Goal: Task Accomplishment & Management: Manage account settings

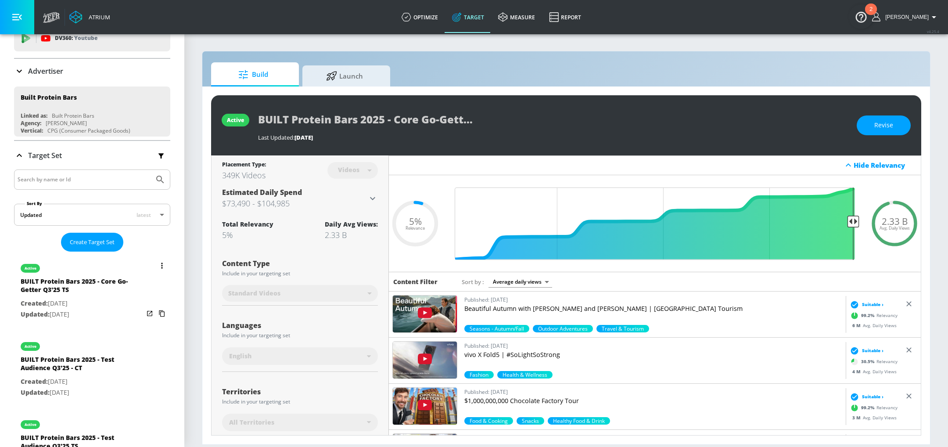
scroll to position [40, 0]
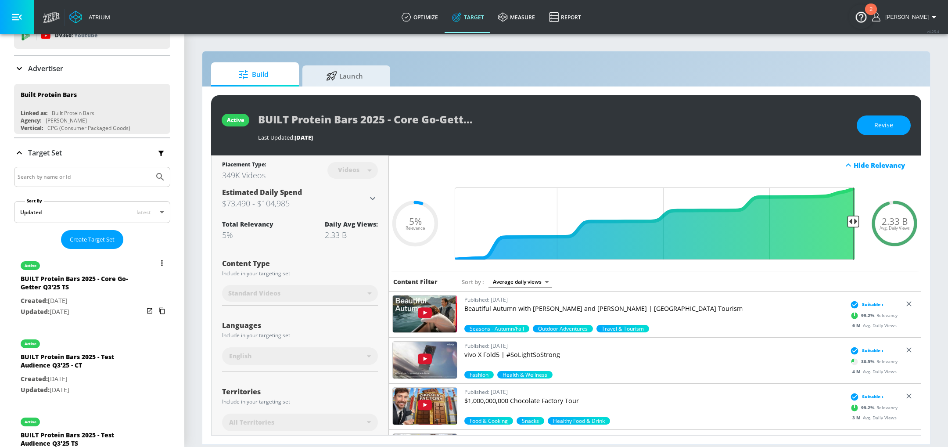
click at [161, 260] on icon "list of Target Set" at bounding box center [162, 263] width 2 height 6
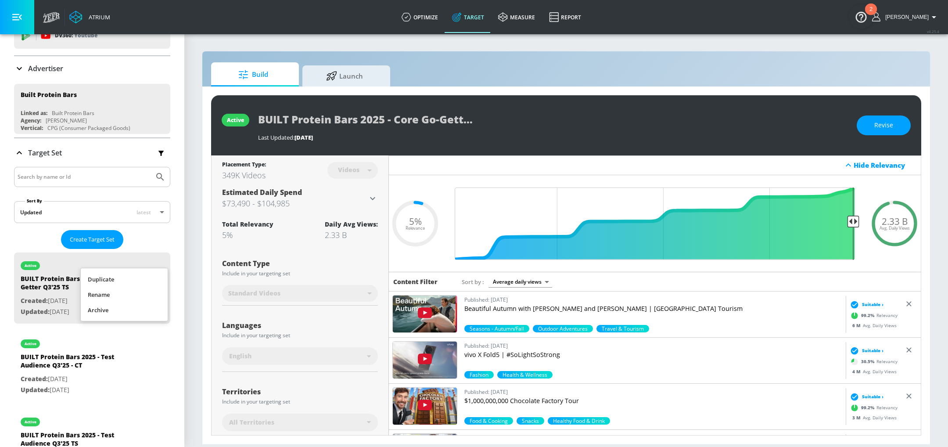
click at [110, 279] on li "Duplicate" at bounding box center [124, 279] width 87 height 15
click at [75, 358] on div "BUILT Protein Bars 2025 - Core Go-Getter Q3'25 TS Duplicate" at bounding box center [82, 362] width 123 height 21
type input "BUILT Protein Bars 2025 - Core Go-Getter Q3'25 TS Duplicate"
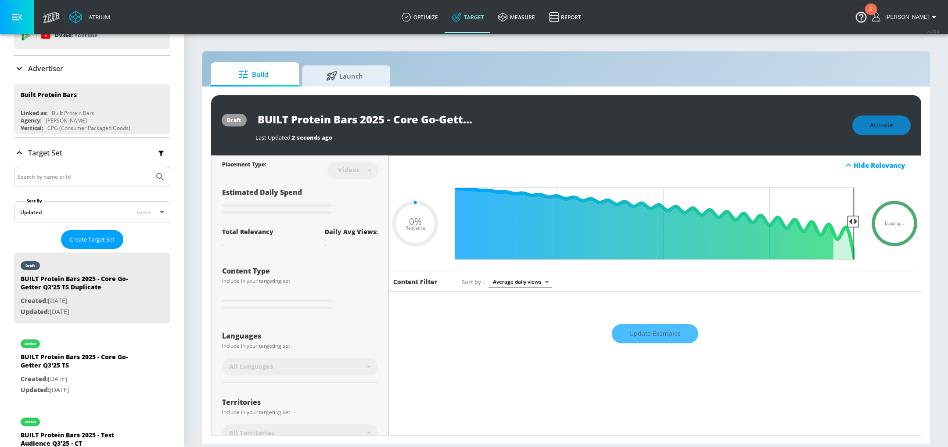
type input "0.05"
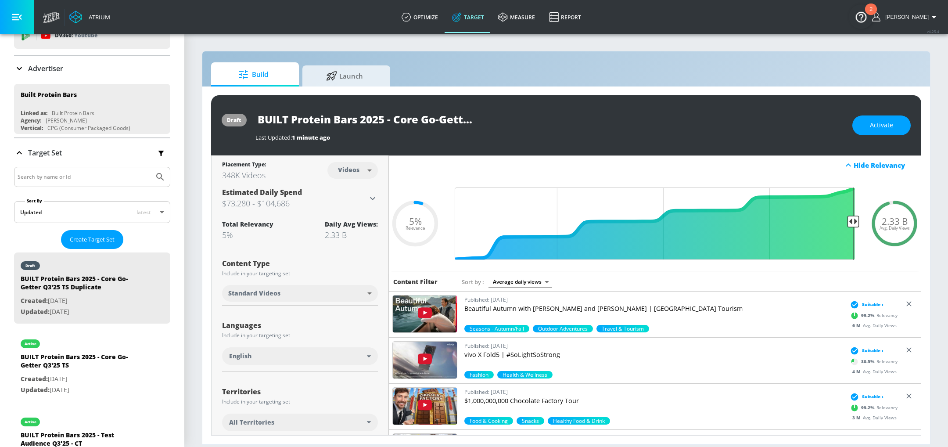
click at [294, 120] on input "BUILT Protein Bars 2025 - Core Go-Getter Q3'25 TS Duplicate" at bounding box center [364, 119] width 219 height 20
click at [399, 121] on input "BUILT Protein Bars 2025 - Core Go-Getter Q3'25 TS Duplicate" at bounding box center [364, 119] width 219 height 20
click at [304, 114] on input "BUILT Protein Bars 2025 - Core Go-Getter Q3'25 TS Duplicate" at bounding box center [364, 119] width 219 height 20
drag, startPoint x: 383, startPoint y: 121, endPoint x: 255, endPoint y: 107, distance: 128.0
click at [255, 107] on div "draft BUILT Protein Bars 2025 - Core Go-Getter Q3'25 TS Duplicate Last Updated:…" at bounding box center [566, 125] width 710 height 60
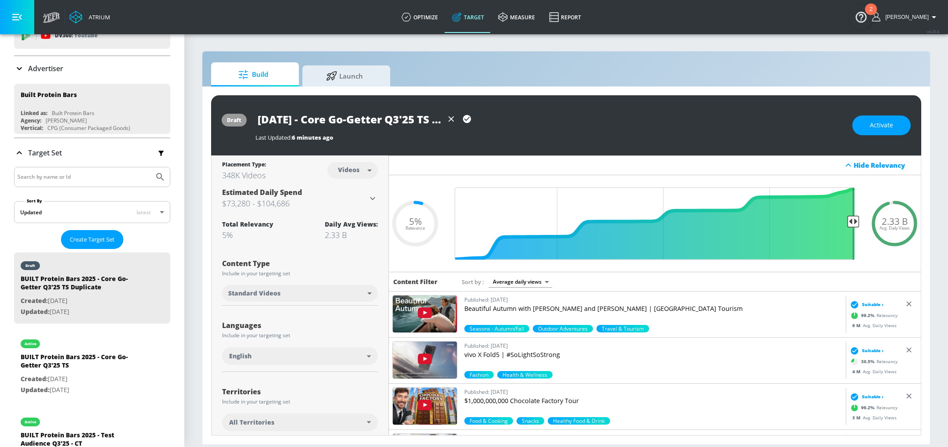
scroll to position [0, 8]
drag, startPoint x: 327, startPoint y: 120, endPoint x: 397, endPoint y: 123, distance: 69.9
click at [397, 123] on input "[DATE] - Core Go-Getter Q3'25 TS Duplicate" at bounding box center [349, 119] width 188 height 20
drag, startPoint x: 426, startPoint y: 117, endPoint x: 440, endPoint y: 119, distance: 14.2
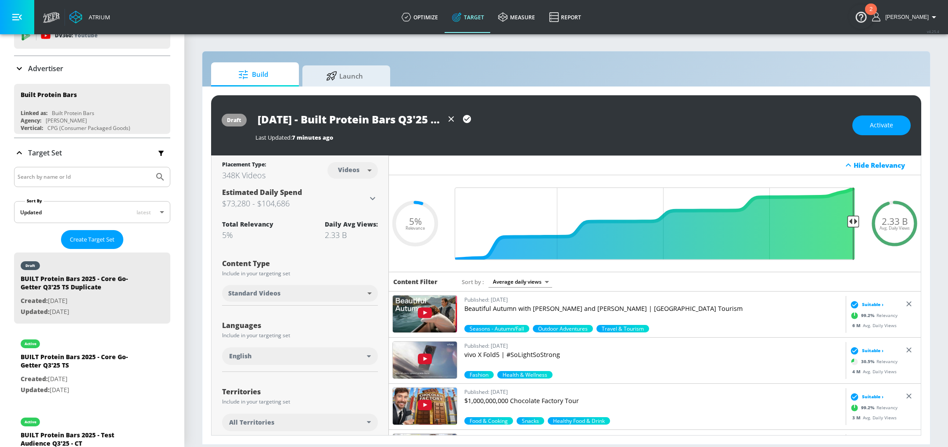
click at [441, 119] on input "[DATE] - Built Protein Bars Q3'25 TS Duplicate" at bounding box center [349, 119] width 188 height 20
drag, startPoint x: 424, startPoint y: 120, endPoint x: 470, endPoint y: 115, distance: 45.5
click at [470, 115] on div "[DATE] - Built Protein Bars Q3'25 TS Duplicate" at bounding box center [364, 119] width 219 height 20
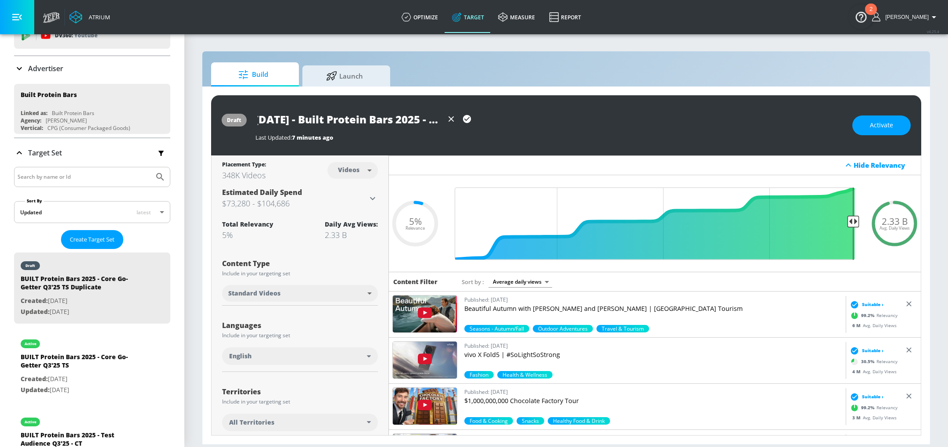
type input "[DATE] - Built Protein Bars 2025 - TS"
click at [464, 121] on icon "button" at bounding box center [467, 119] width 8 height 8
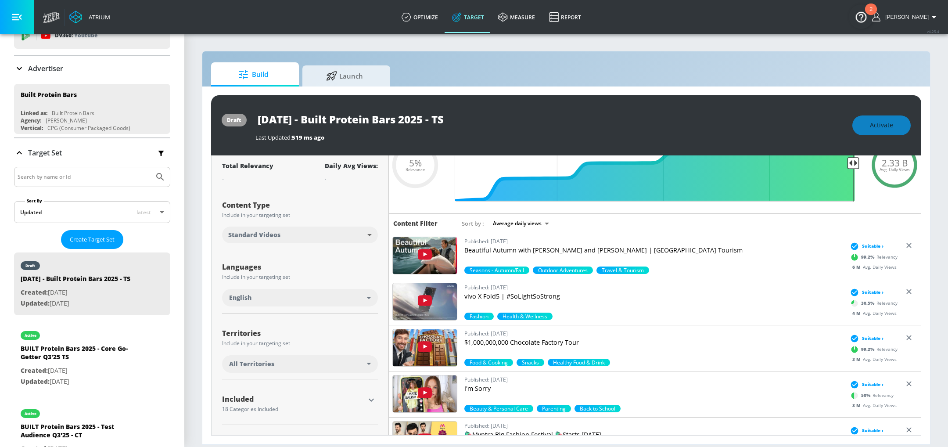
scroll to position [61, 0]
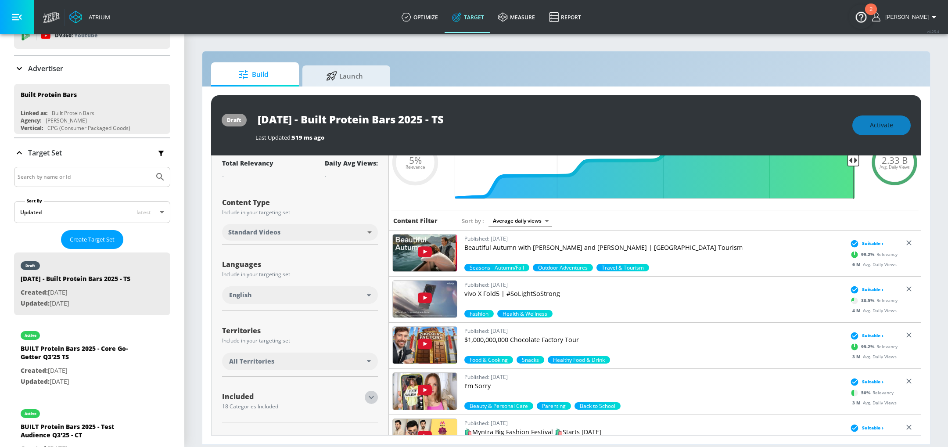
click at [366, 397] on icon "button" at bounding box center [371, 397] width 11 height 11
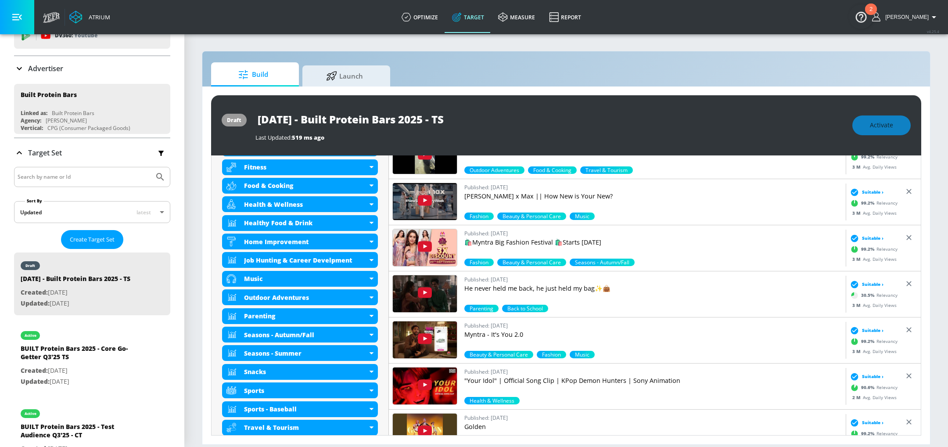
scroll to position [467, 0]
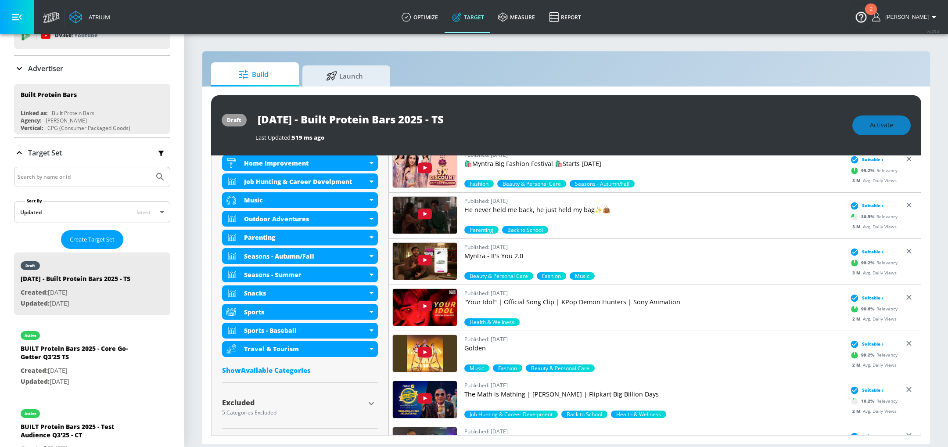
click at [370, 400] on icon "button" at bounding box center [371, 403] width 11 height 11
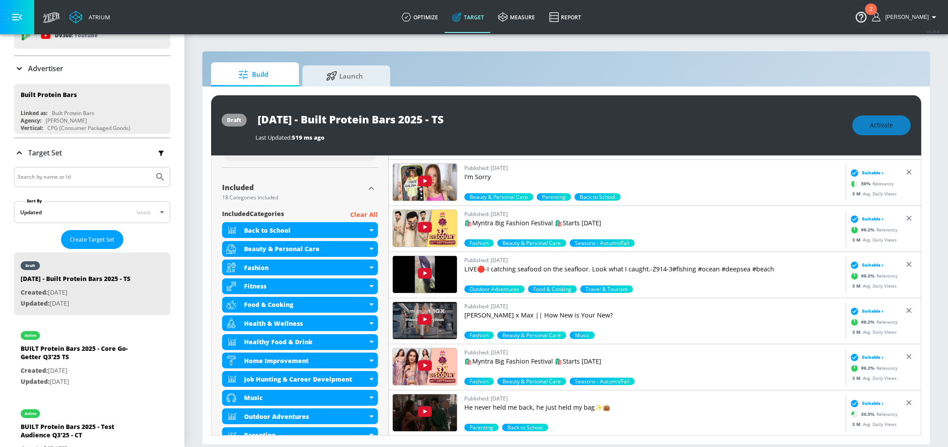
scroll to position [247, 0]
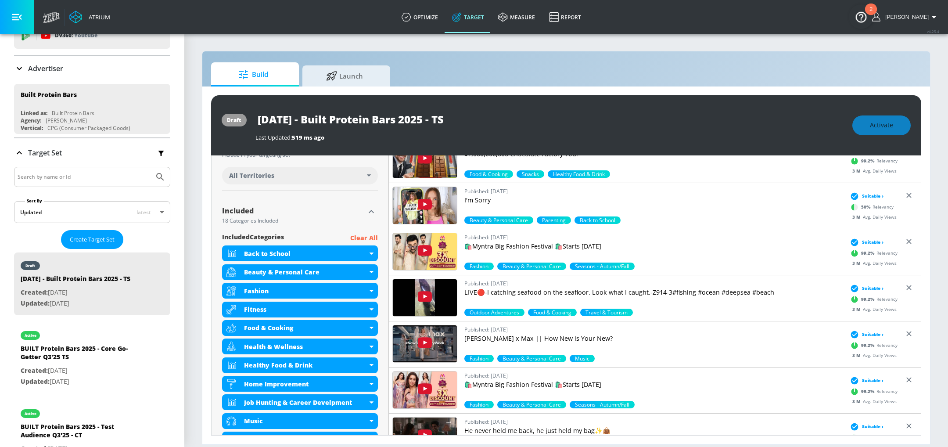
click at [367, 240] on p "Clear All" at bounding box center [364, 238] width 28 height 11
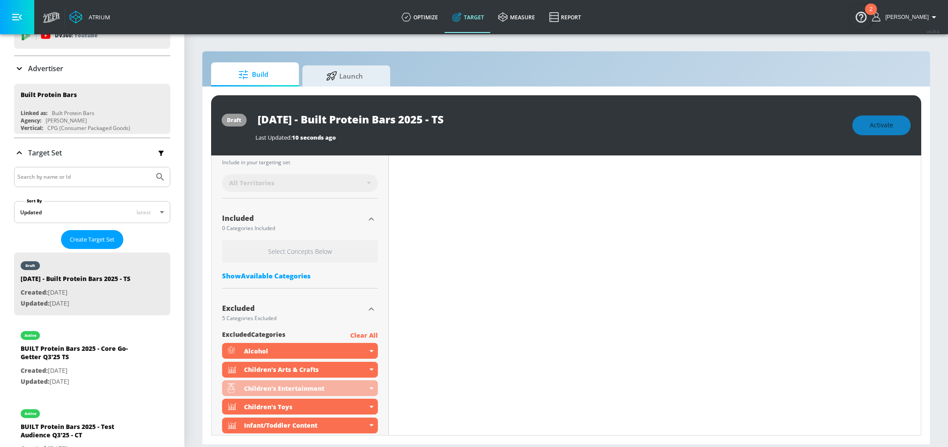
scroll to position [254, 0]
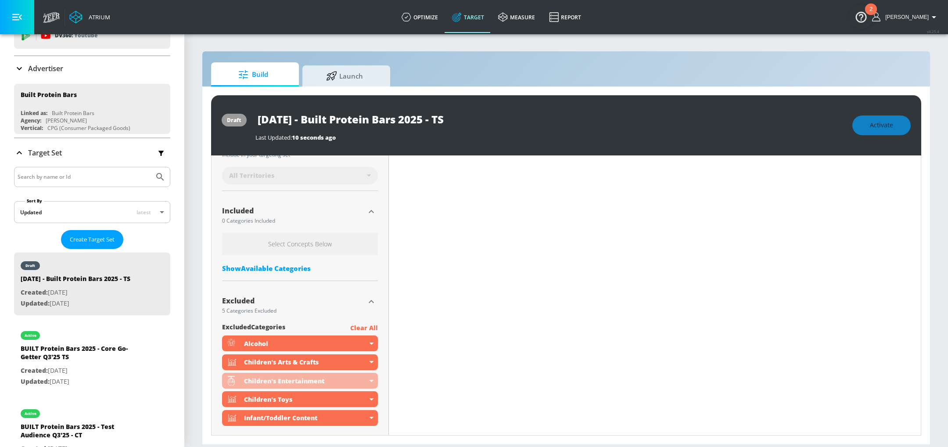
click at [284, 267] on div "Show Available Categories" at bounding box center [300, 268] width 156 height 9
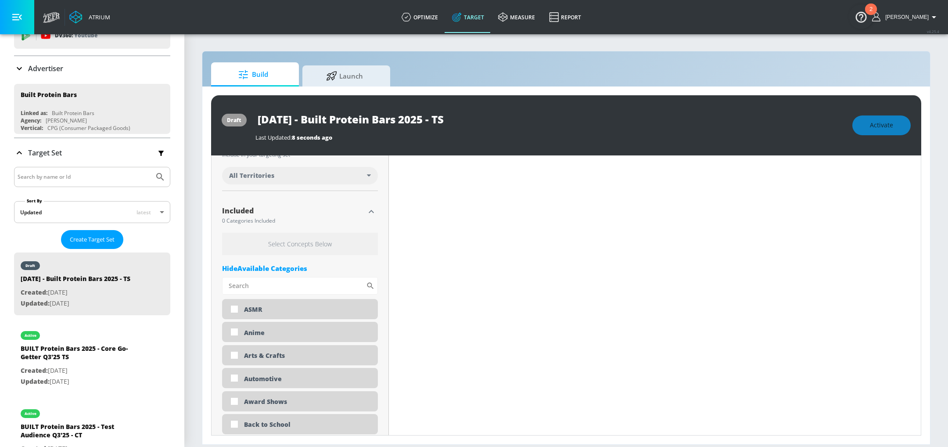
scroll to position [1204, 0]
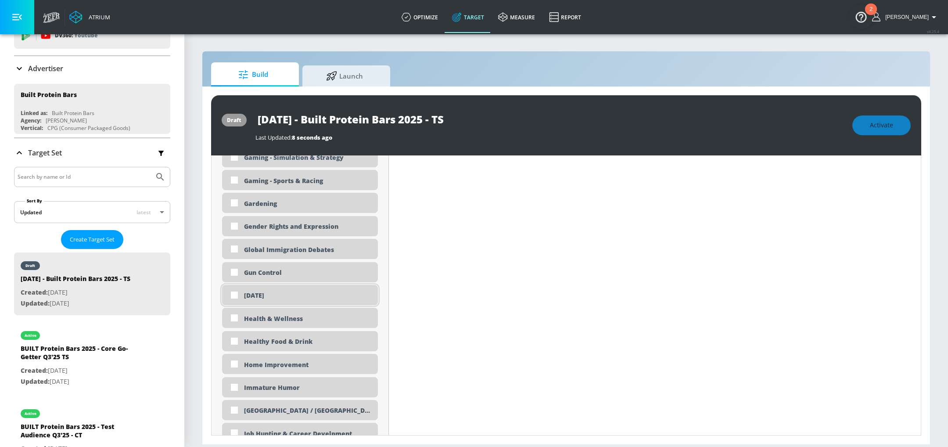
click at [302, 297] on div "[DATE]" at bounding box center [307, 295] width 127 height 8
checkbox input "true"
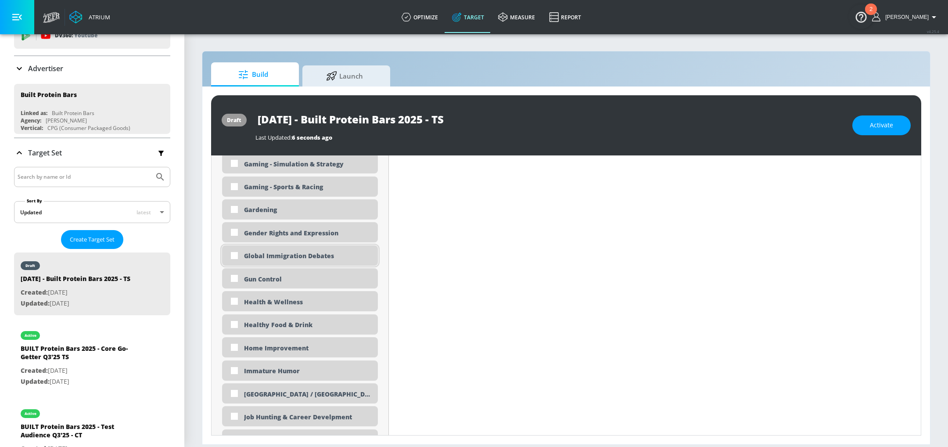
scroll to position [2083, 0]
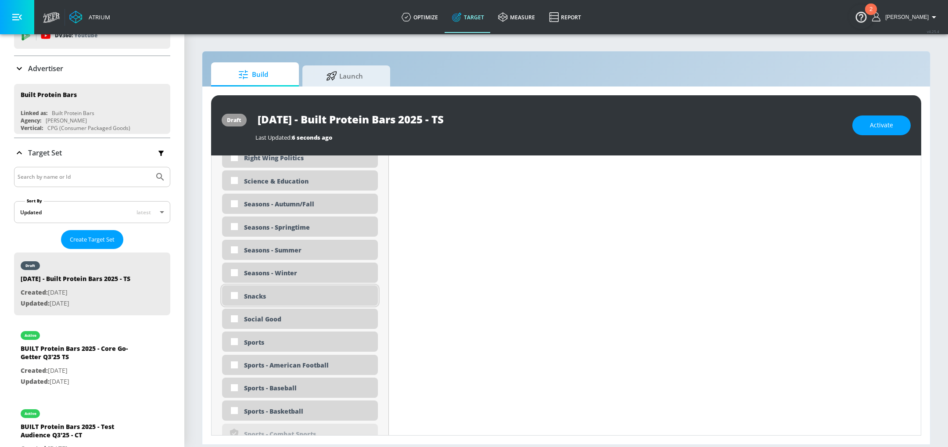
click at [289, 292] on div "Snacks" at bounding box center [307, 296] width 127 height 8
checkbox input "true"
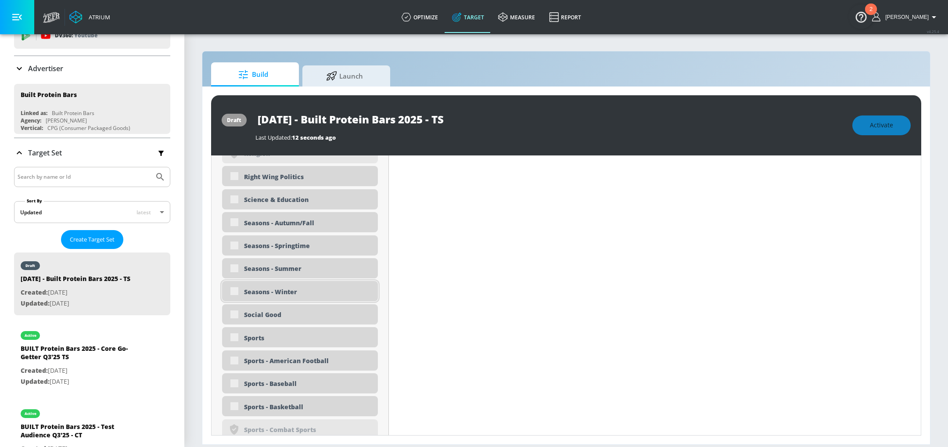
scroll to position [960, 0]
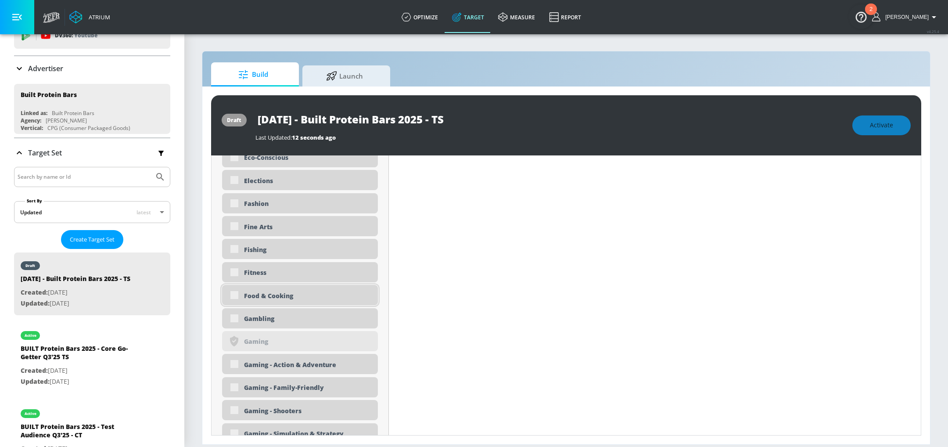
click at [288, 296] on div "Food & Cooking" at bounding box center [307, 295] width 127 height 8
click at [262, 297] on div "Food & Cooking" at bounding box center [307, 295] width 127 height 8
checkbox input "true"
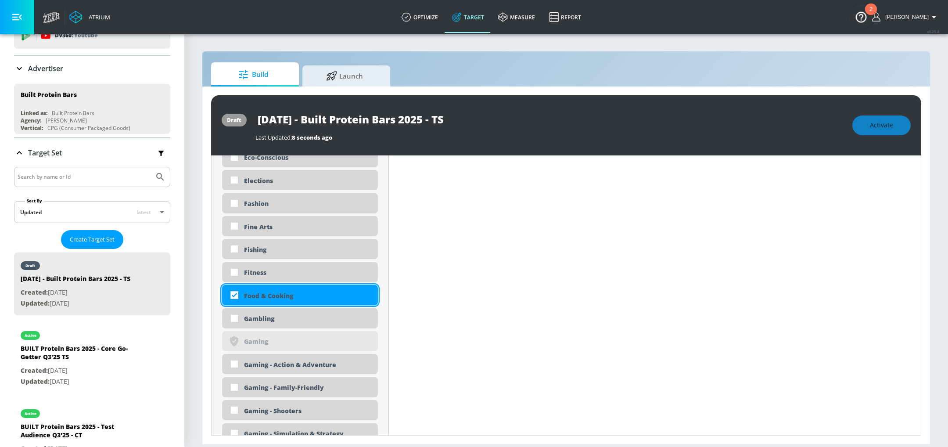
click at [262, 297] on div "Food & Cooking" at bounding box center [307, 295] width 127 height 8
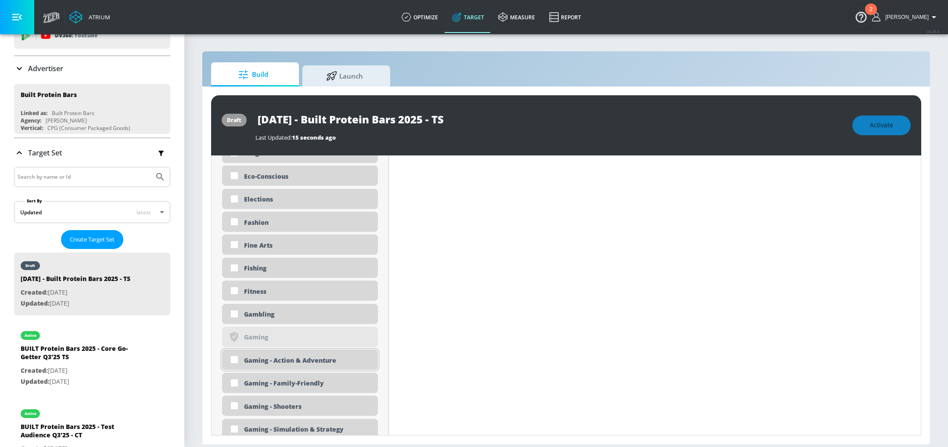
scroll to position [1546, 0]
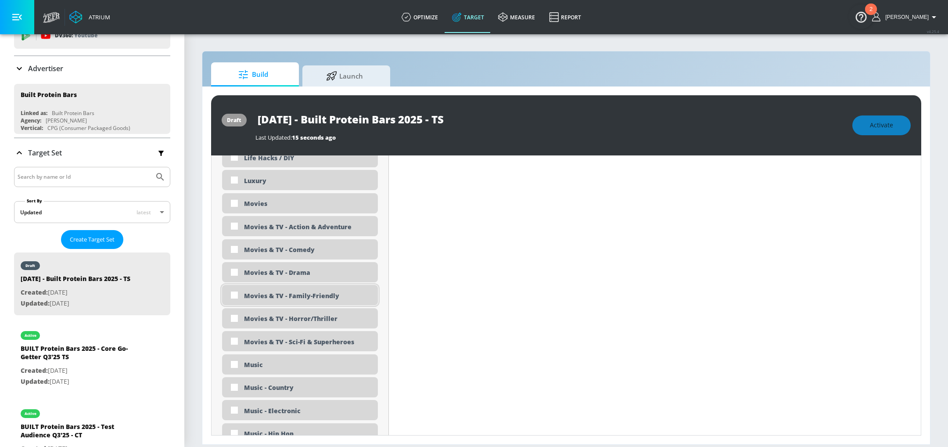
click at [255, 294] on div "Movies & TV - Family-Friendly" at bounding box center [307, 295] width 127 height 8
checkbox input "true"
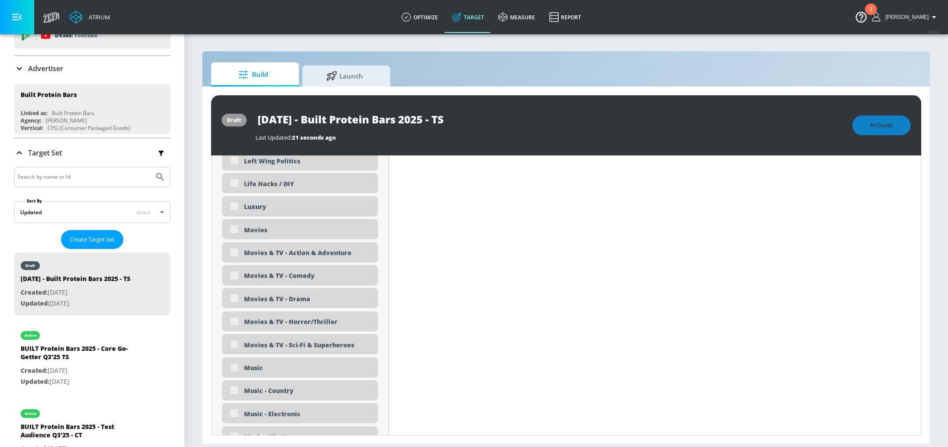
scroll to position [1553, 0]
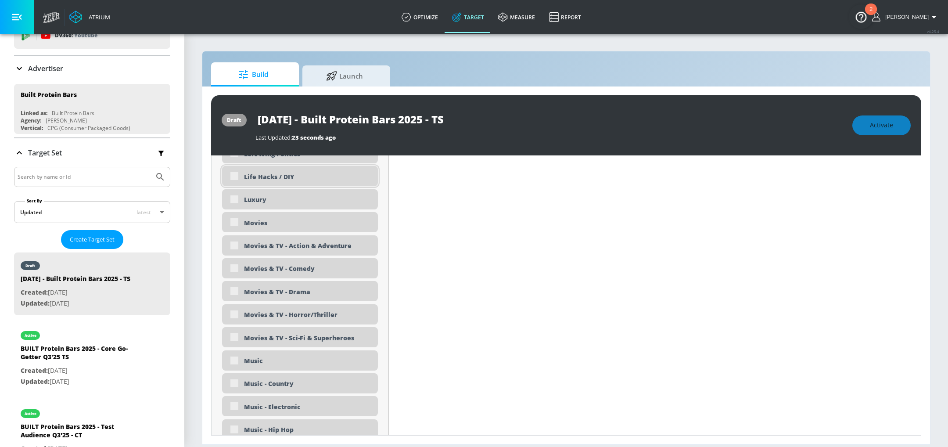
click at [241, 177] on div "Life Hacks / DIY" at bounding box center [300, 176] width 156 height 20
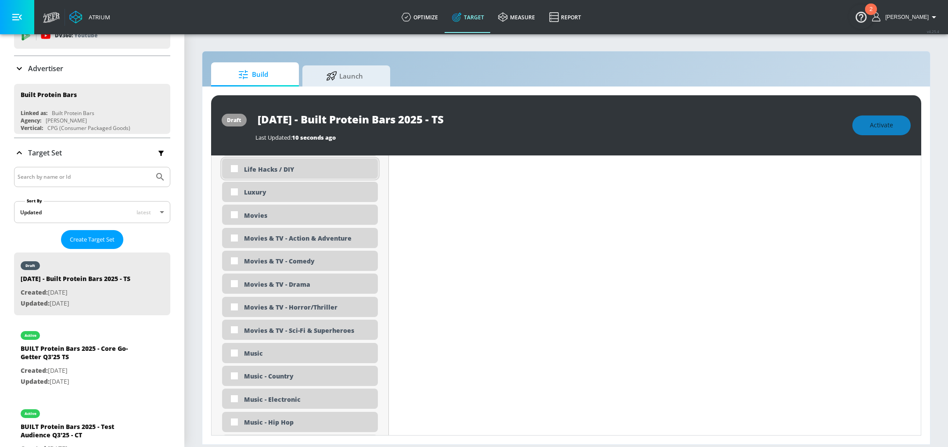
scroll to position [1546, 0]
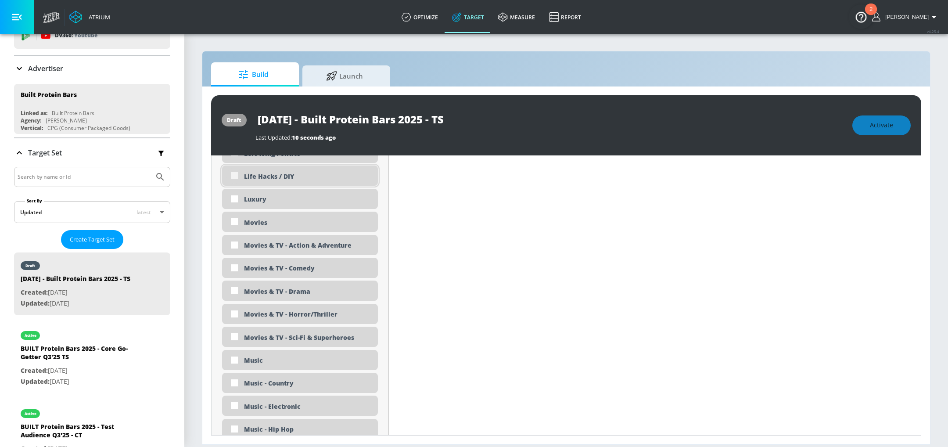
click at [241, 177] on input "checkbox" at bounding box center [234, 176] width 16 height 16
checkbox input "true"
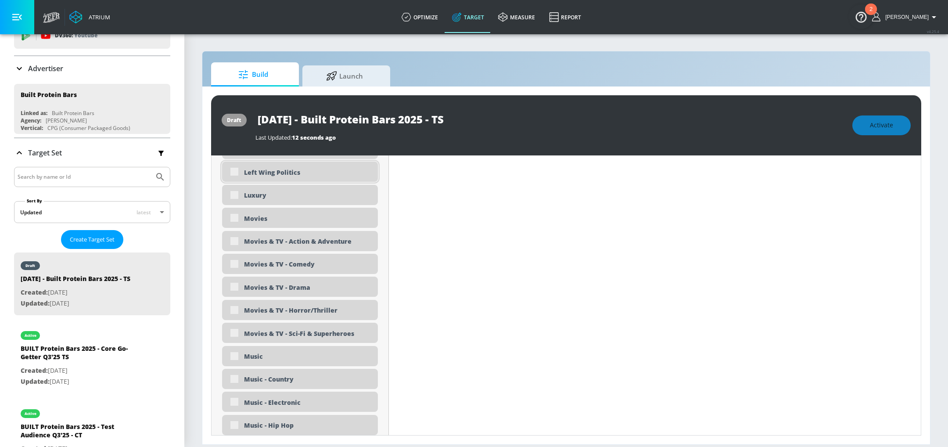
scroll to position [1314, 0]
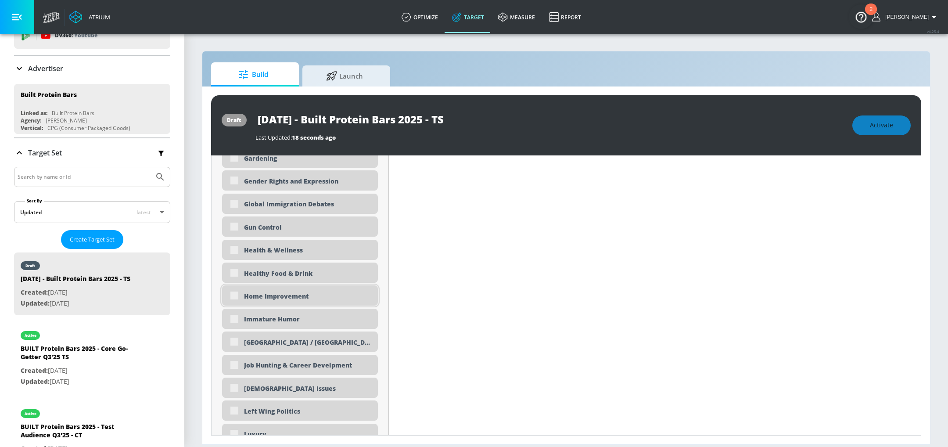
click at [275, 296] on div "Home Improvement" at bounding box center [307, 296] width 127 height 8
click at [238, 298] on div "Home Improvement" at bounding box center [300, 295] width 156 height 20
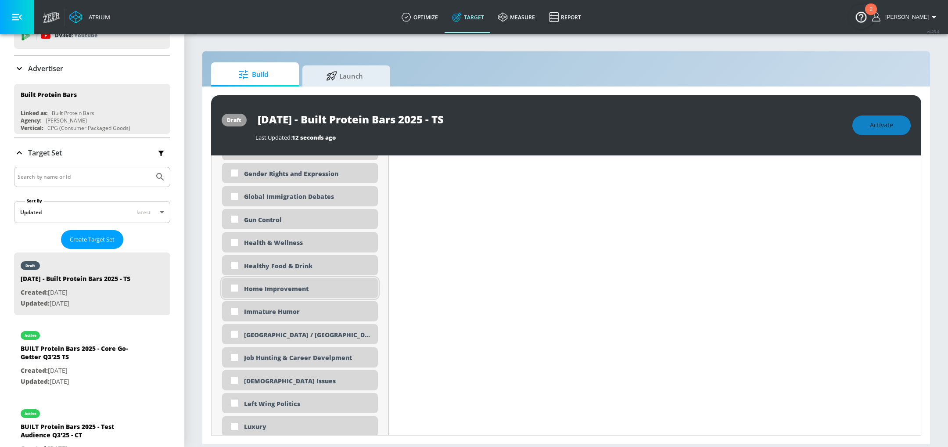
scroll to position [1307, 0]
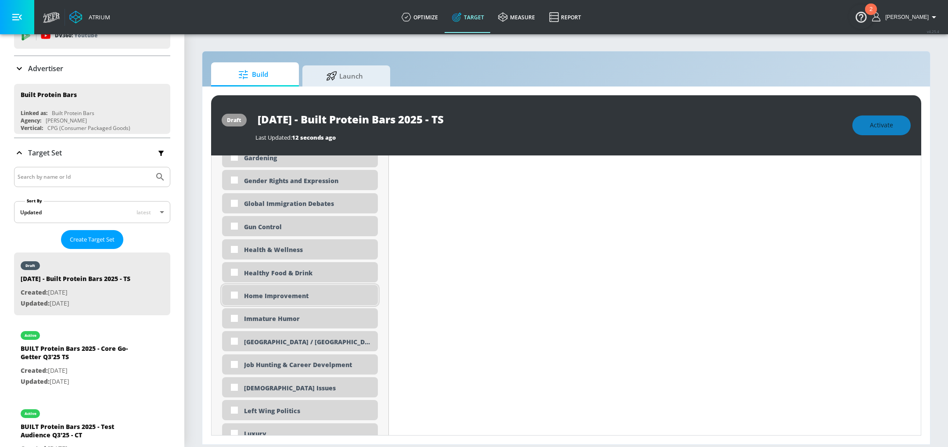
click at [267, 300] on div "Home Improvement" at bounding box center [300, 295] width 156 height 20
checkbox input "true"
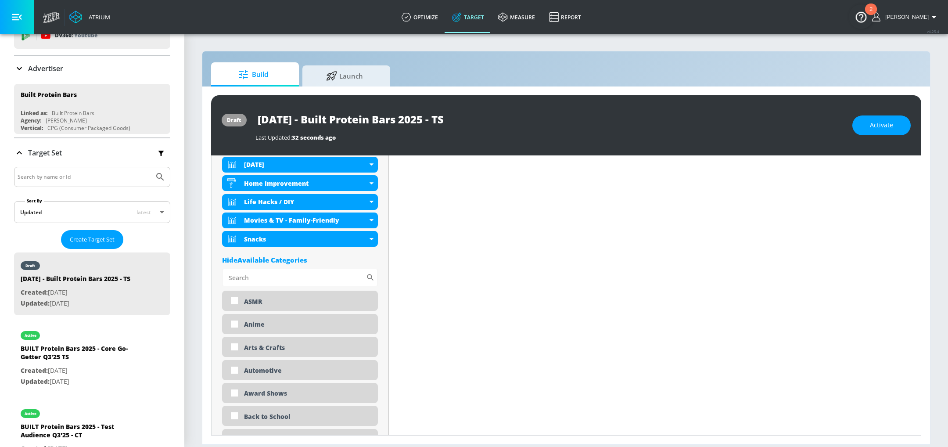
scroll to position [0, 0]
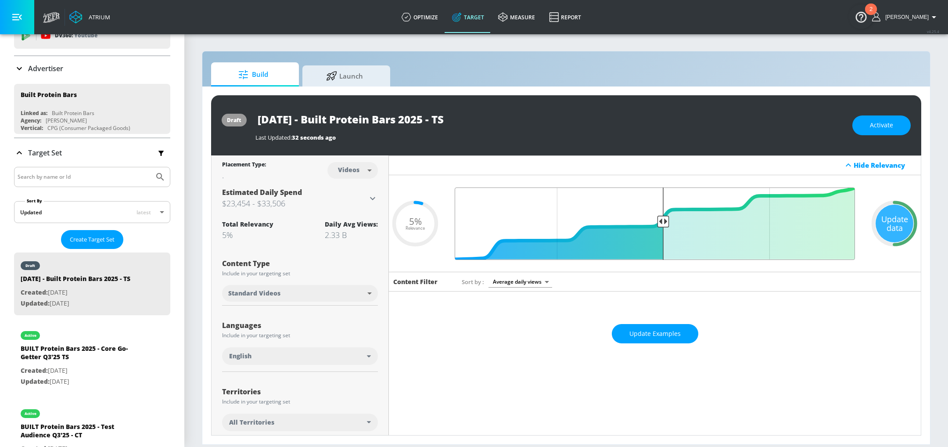
drag, startPoint x: 845, startPoint y: 220, endPoint x: 665, endPoint y: 223, distance: 180.4
type input "0.5"
click at [665, 223] on input "Final Threshold" at bounding box center [654, 223] width 409 height 72
click at [872, 125] on span "Activate" at bounding box center [881, 125] width 23 height 11
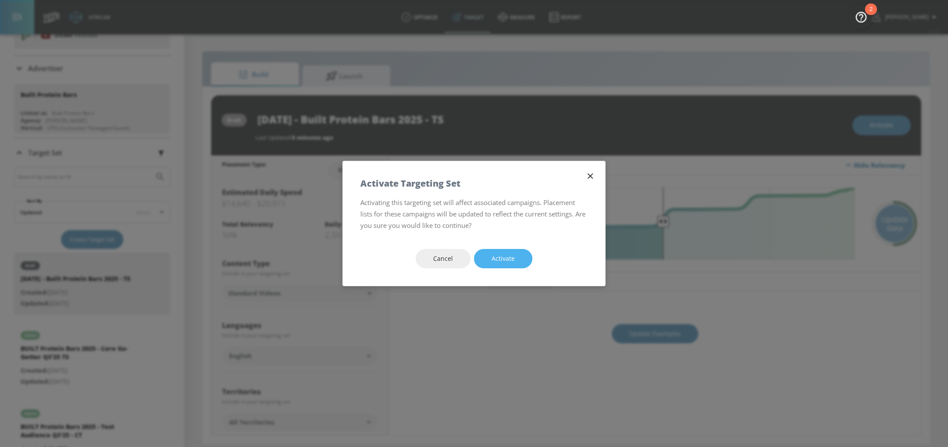
click at [492, 258] on span "Activate" at bounding box center [503, 258] width 23 height 11
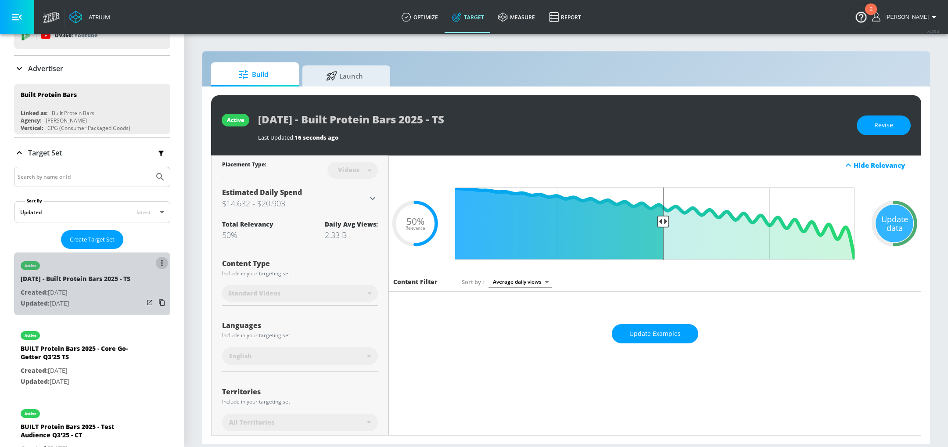
click at [162, 260] on icon "list of Target Set" at bounding box center [161, 263] width 1 height 6
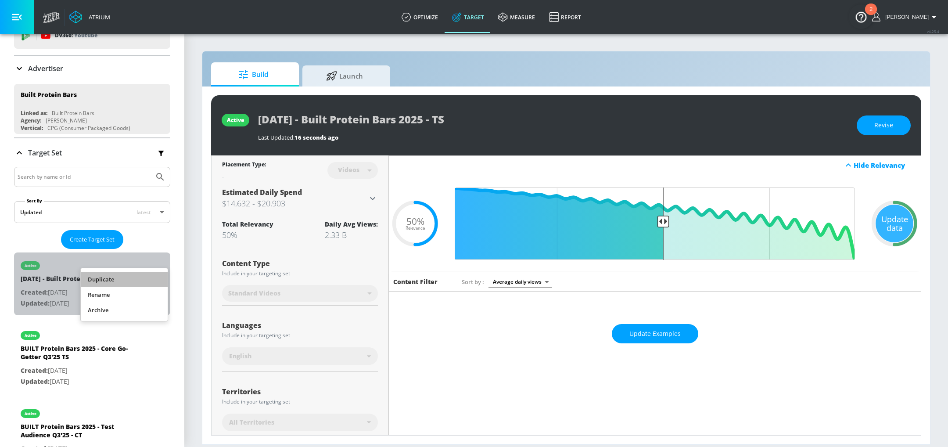
click at [107, 278] on li "Duplicate" at bounding box center [124, 279] width 87 height 15
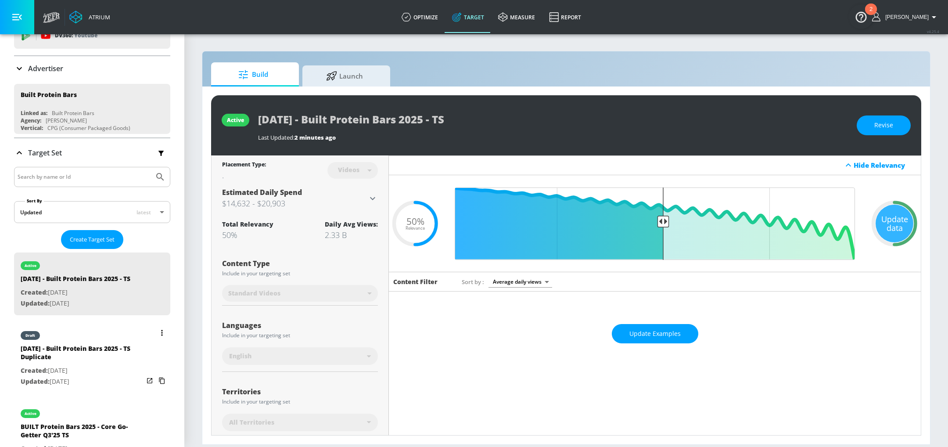
click at [86, 353] on div "[DATE] - Built Protein Bars 2025 - TS Duplicate" at bounding box center [82, 354] width 123 height 21
type input "[DATE] - Built Protein Bars 2025 - TS Duplicate"
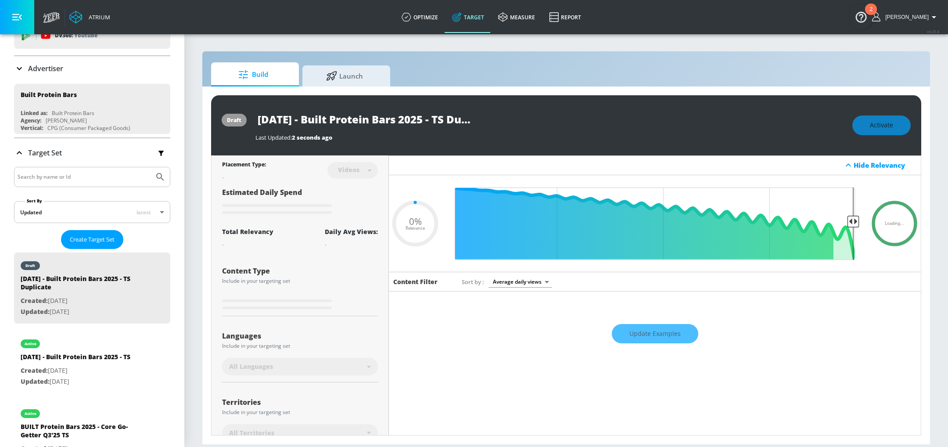
type input "0.5"
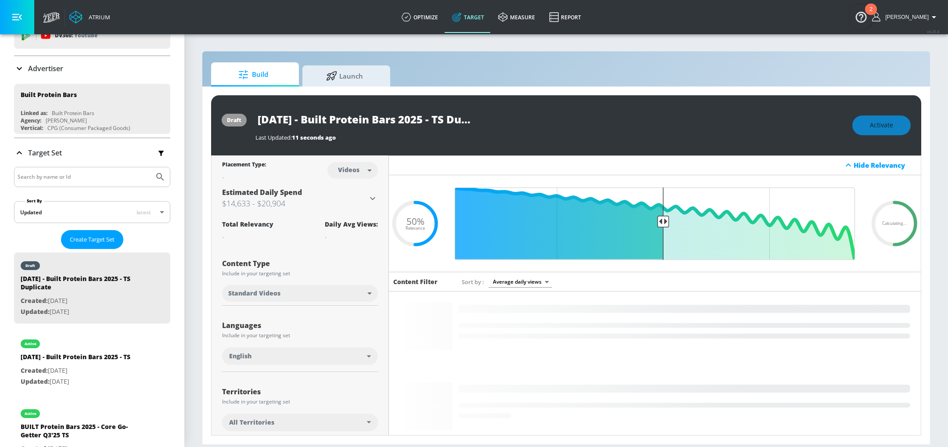
scroll to position [0, 50]
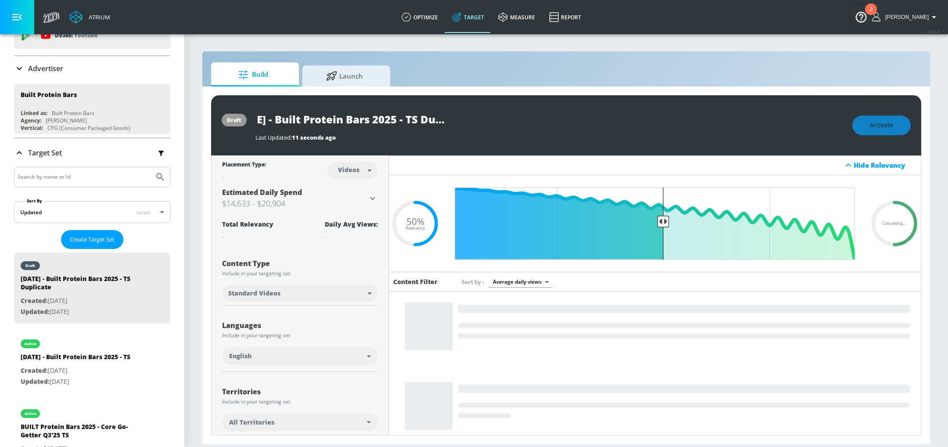
drag, startPoint x: 403, startPoint y: 122, endPoint x: 510, endPoint y: 126, distance: 106.3
click at [510, 126] on div "[DATE] - Built Protein Bars 2025 - TS Duplicate" at bounding box center [549, 119] width 588 height 20
click at [422, 118] on input "[DATE] - Built Protein Bars 2025 - TS Duplicate" at bounding box center [364, 119] width 219 height 20
drag, startPoint x: 422, startPoint y: 117, endPoint x: 508, endPoint y: 121, distance: 86.1
click at [508, 121] on div "[DATE] - Built Protein Bars 2025 - TS Duplicate" at bounding box center [549, 119] width 588 height 20
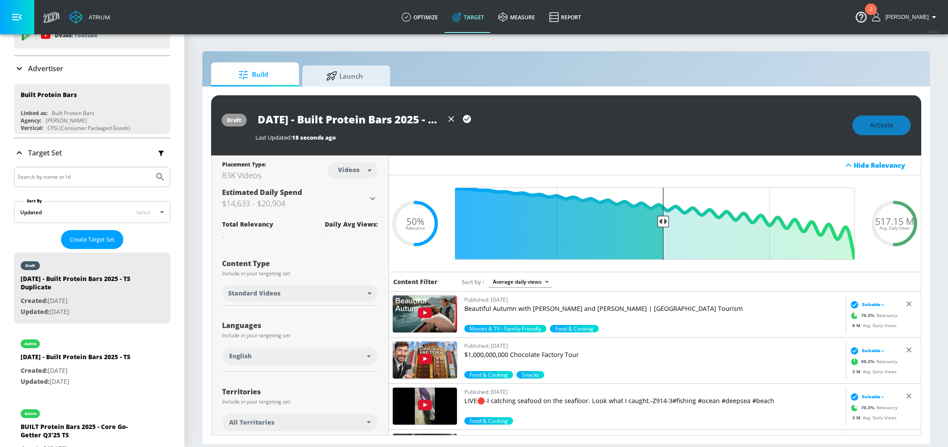
scroll to position [0, 0]
drag, startPoint x: 394, startPoint y: 123, endPoint x: 233, endPoint y: 115, distance: 161.3
click at [233, 115] on div "draft [DATE] - Built Protein Bars 2025 - CT Last Updated: 18 seconds ago Activa…" at bounding box center [566, 125] width 710 height 60
type input "[DATE] - Built Protein Bars 2025 - CT"
click at [352, 167] on body "Atrium optimize Target measure Report optimize Target measure Report v 4.25.4 A…" at bounding box center [474, 223] width 948 height 447
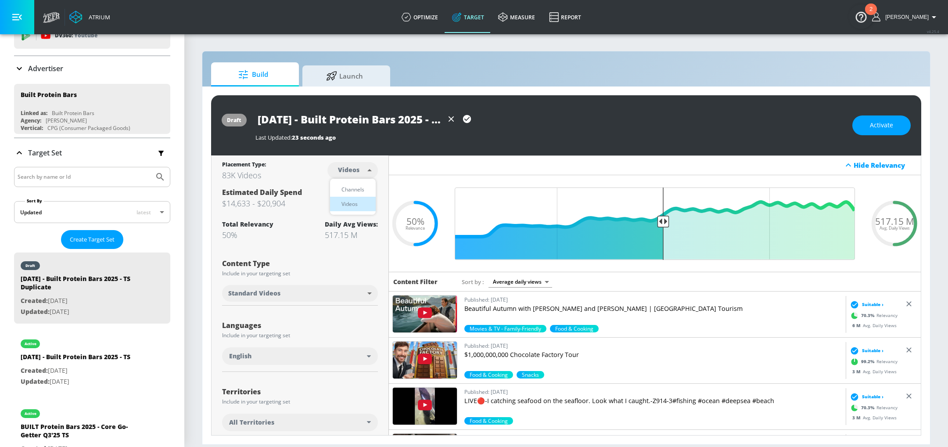
click at [363, 187] on div "Channels" at bounding box center [353, 189] width 32 height 9
type input "channels"
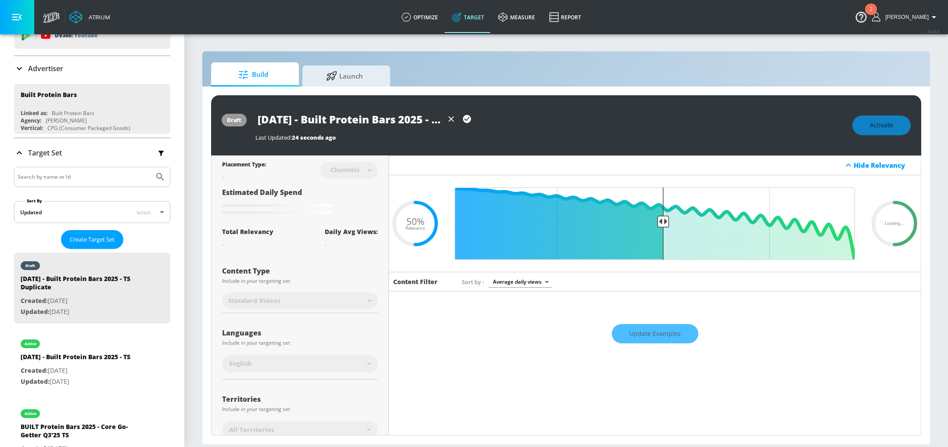
click at [412, 115] on input "[DATE] - Built Protein Bars 2025 - CT" at bounding box center [349, 119] width 188 height 20
drag, startPoint x: 399, startPoint y: 115, endPoint x: 467, endPoint y: 116, distance: 68.0
click at [467, 116] on div "[DATE] - Built Protein Bars 2025 - CT" at bounding box center [364, 119] width 219 height 20
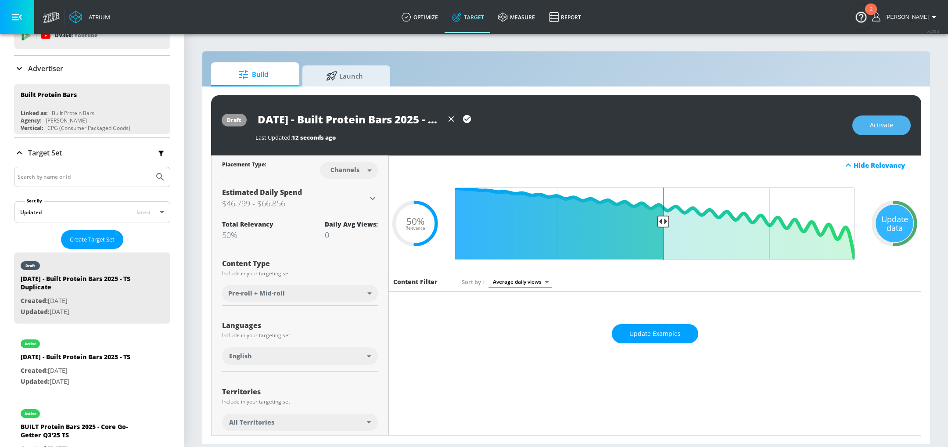
scroll to position [0, 0]
click at [862, 122] on button "Activate" at bounding box center [881, 125] width 58 height 20
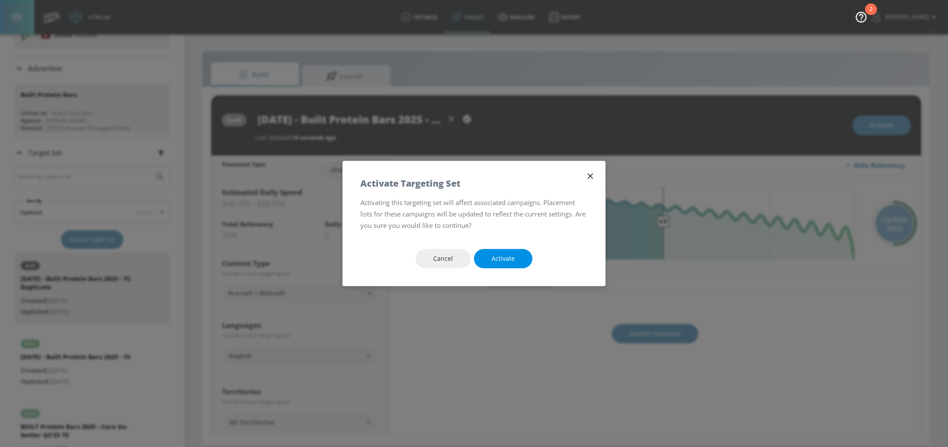
click at [515, 257] on button "Activate" at bounding box center [503, 259] width 58 height 20
type input "[DATE] - Built Protein Bars 2025 - TS Duplicate"
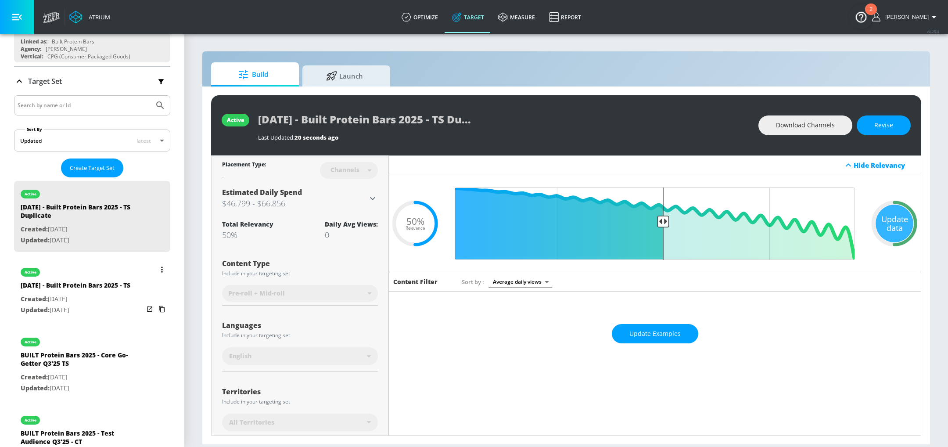
scroll to position [111, 0]
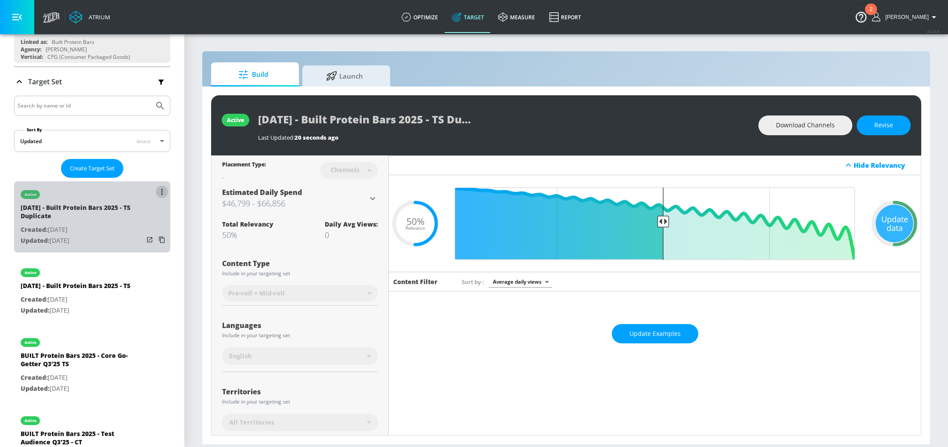
click at [159, 189] on button "list of Target Set" at bounding box center [162, 192] width 12 height 12
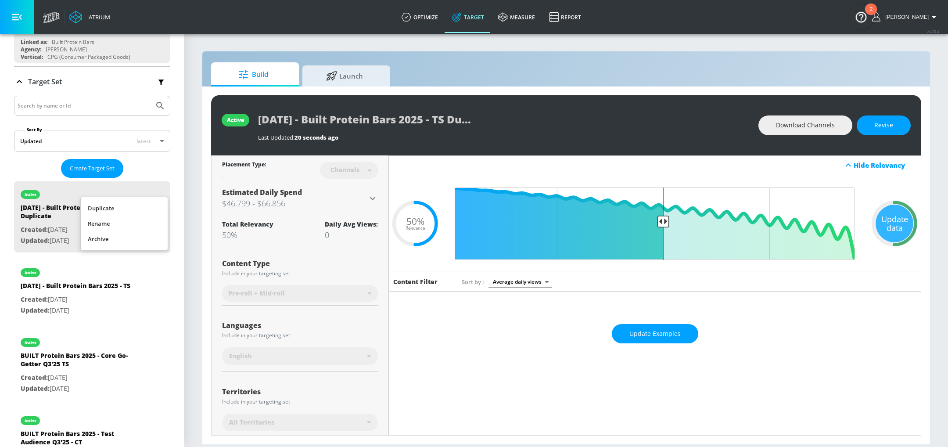
click at [129, 223] on li "Rename" at bounding box center [124, 223] width 87 height 15
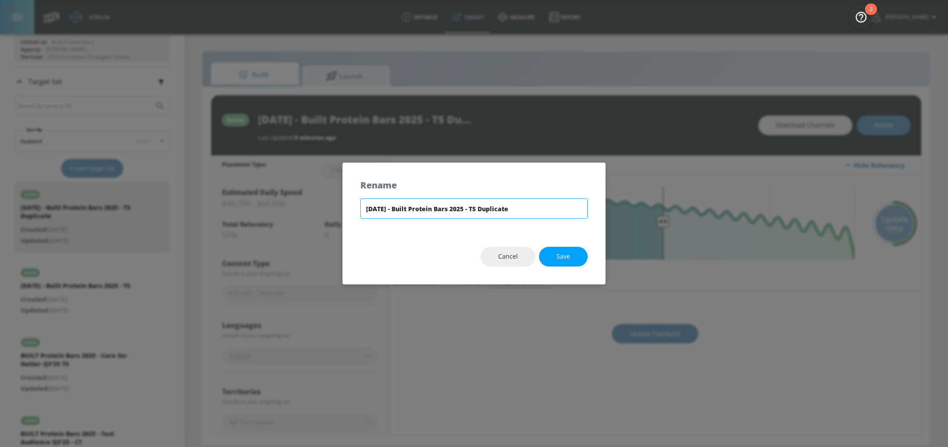
drag, startPoint x: 482, startPoint y: 208, endPoint x: 532, endPoint y: 208, distance: 49.2
click at [532, 208] on input "[DATE] - Built Protein Bars 2025 - TS Duplicate" at bounding box center [473, 208] width 227 height 20
type input "[DATE] - Built Protein Bars 2025 - CT"
click at [570, 255] on span "Save" at bounding box center [564, 256] width 14 height 11
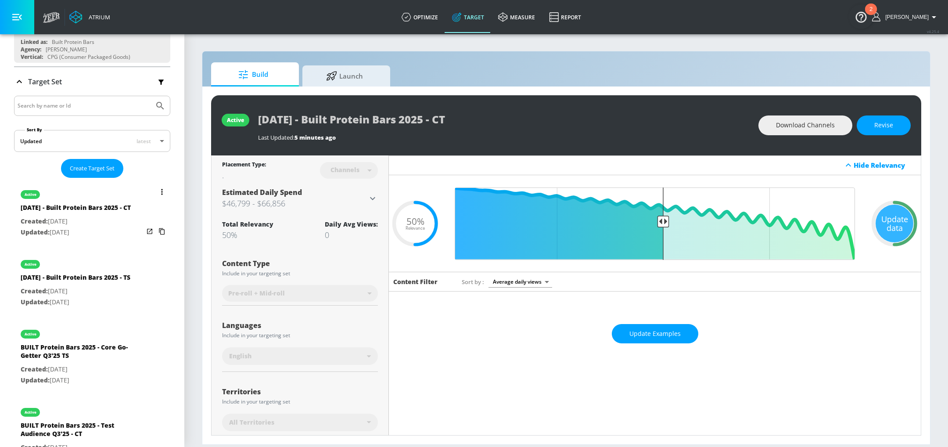
drag, startPoint x: 128, startPoint y: 275, endPoint x: 158, endPoint y: 261, distance: 32.8
click at [128, 273] on div "active" at bounding box center [76, 262] width 110 height 22
type input "[DATE] - Built Protein Bars 2025 - TS"
type input "videos"
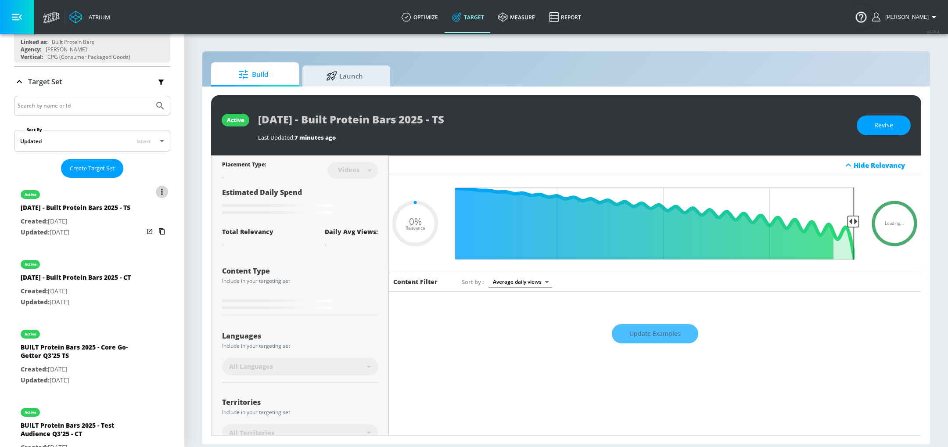
click at [163, 187] on button "list of Target Set" at bounding box center [162, 192] width 12 height 12
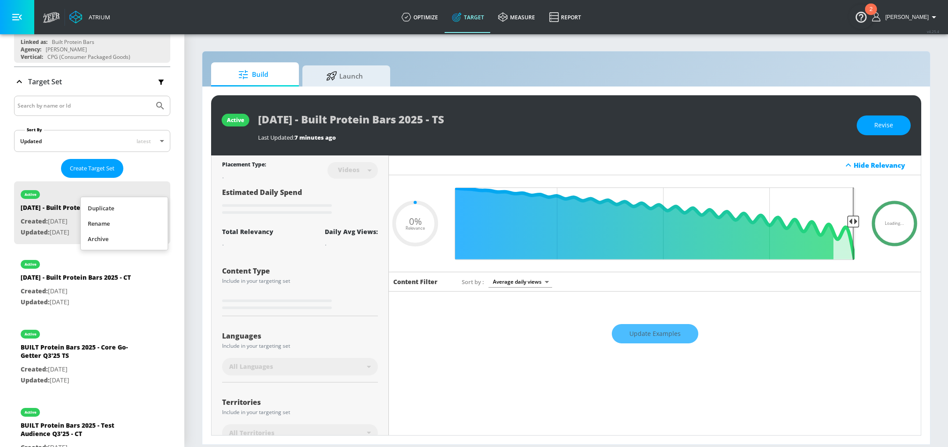
click at [121, 224] on li "Rename" at bounding box center [124, 223] width 87 height 15
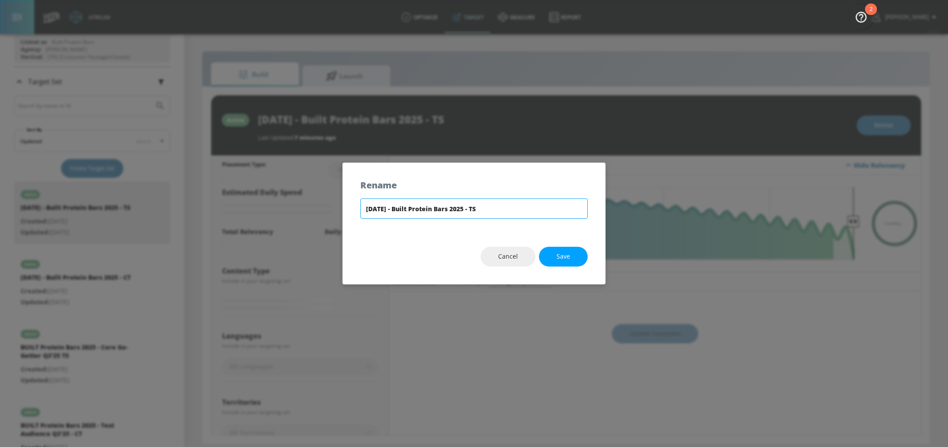
click at [409, 210] on input "[DATE] - Built Protein Bars 2025 - TS" at bounding box center [473, 208] width 227 height 20
type input "0.5"
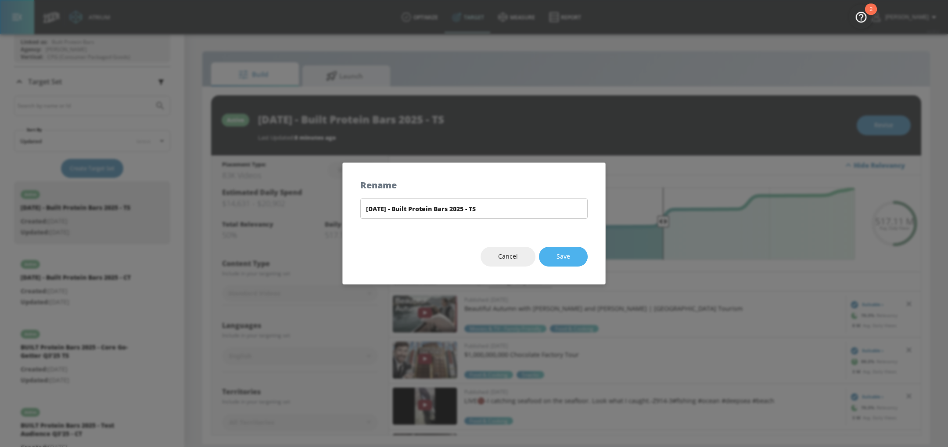
click at [561, 260] on span "Save" at bounding box center [564, 256] width 14 height 11
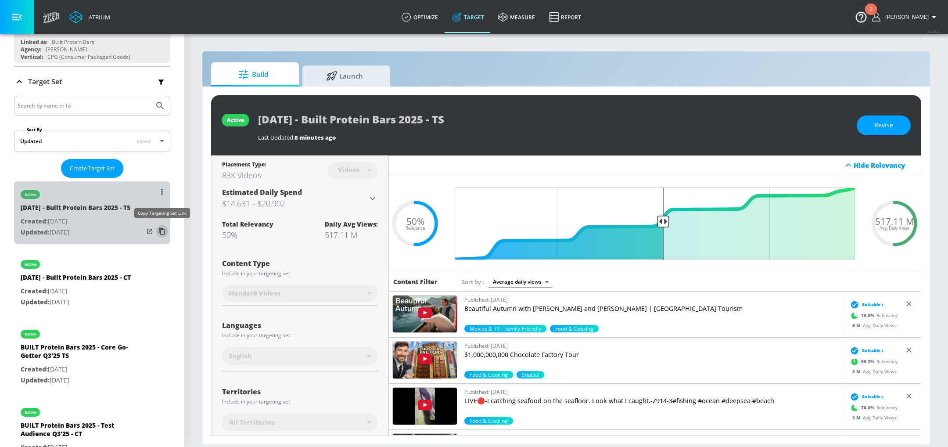
click at [164, 230] on icon "list of Target Set" at bounding box center [162, 231] width 6 height 7
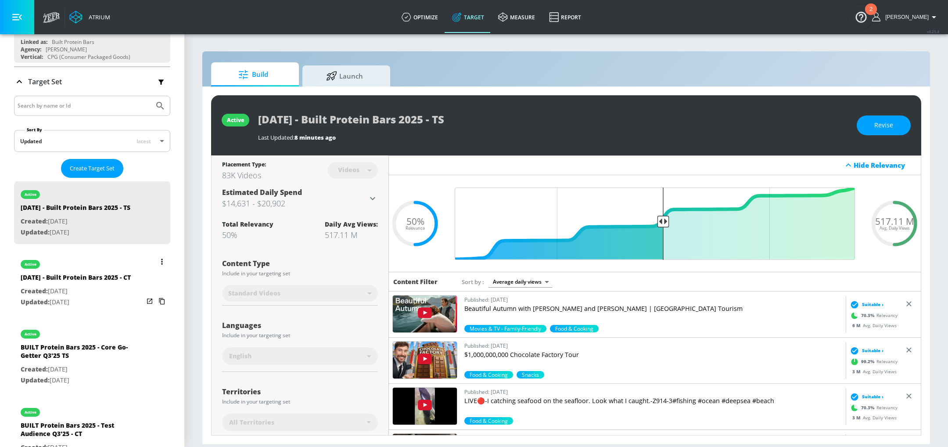
click at [114, 286] on div "[DATE] - Built Protein Bars 2025 - CT" at bounding box center [76, 279] width 110 height 13
type input "[DATE] - Built Protein Bars 2025 - CT"
type input "channels"
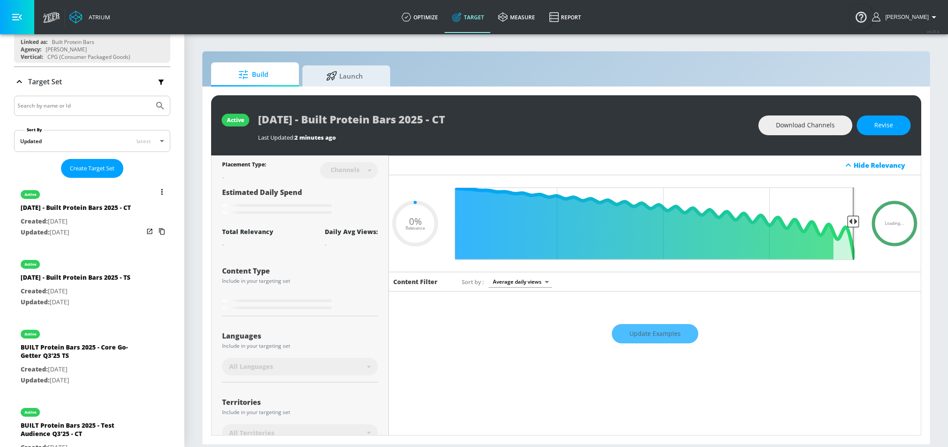
click at [162, 189] on icon "list of Target Set" at bounding box center [161, 192] width 1 height 6
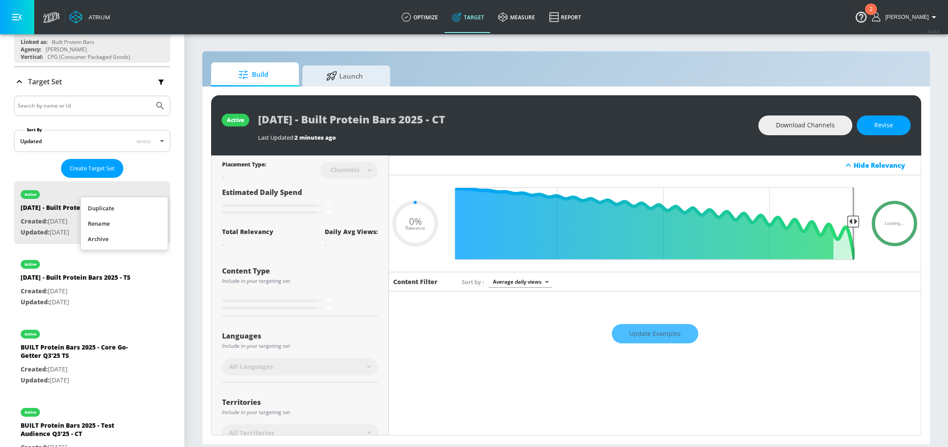
click at [111, 223] on li "Rename" at bounding box center [124, 223] width 87 height 15
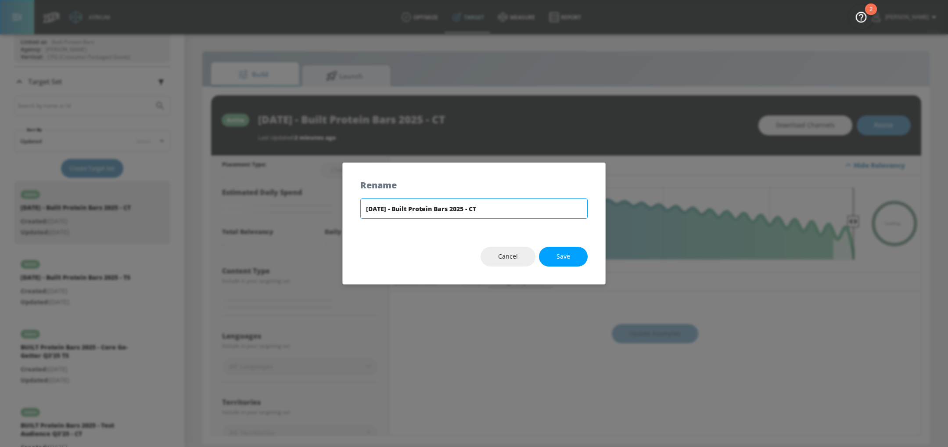
click at [419, 207] on input "[DATE] - Built Protein Bars 2025 - CT" at bounding box center [473, 208] width 227 height 20
click at [557, 253] on span "Save" at bounding box center [564, 256] width 14 height 11
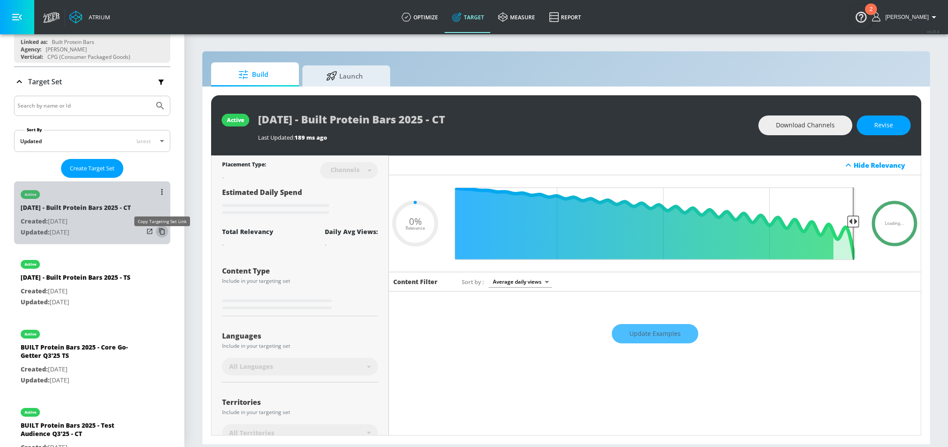
click at [162, 238] on icon "list of Target Set" at bounding box center [162, 231] width 14 height 14
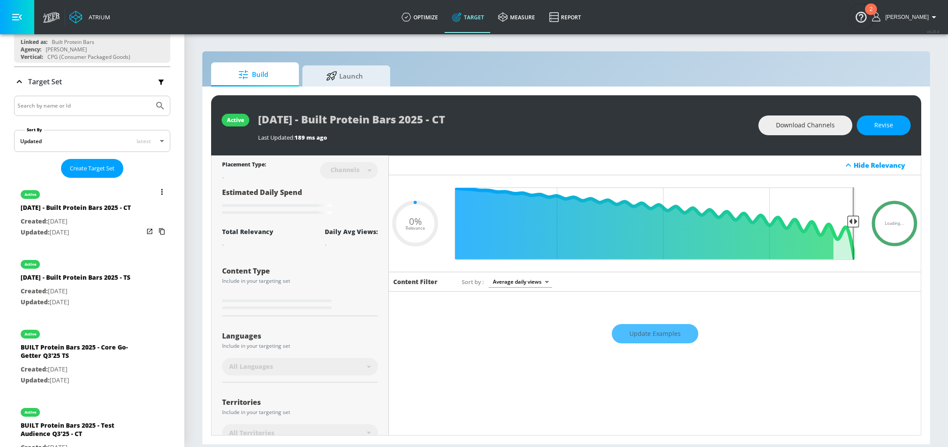
type input "0.5"
